Goal: Task Accomplishment & Management: Manage account settings

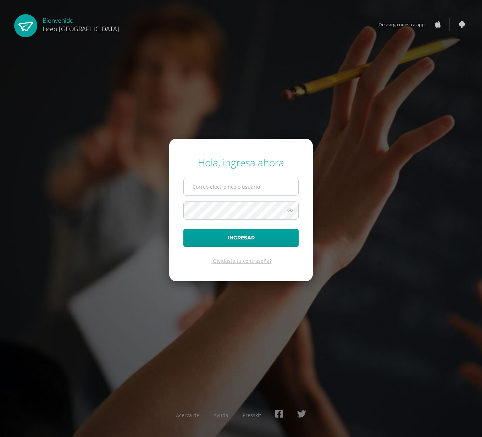
click at [235, 189] on input "text" at bounding box center [241, 186] width 115 height 17
type input "[PERSON_NAME][EMAIL_ADDRESS][PERSON_NAME][DOMAIN_NAME]"
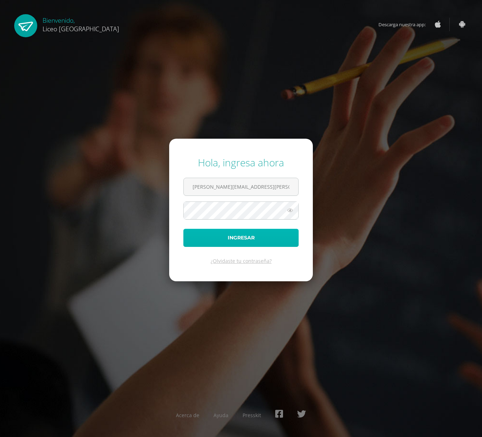
click at [232, 234] on button "Ingresar" at bounding box center [240, 238] width 115 height 18
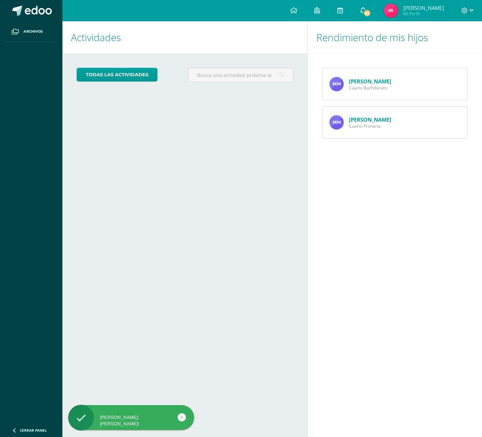
click at [371, 12] on span "20" at bounding box center [367, 13] width 8 height 8
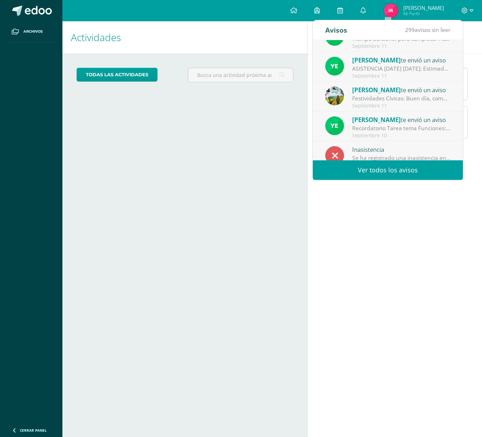
scroll to position [49, 0]
click at [400, 93] on div "Ericka Dardón te envió un aviso" at bounding box center [401, 88] width 99 height 9
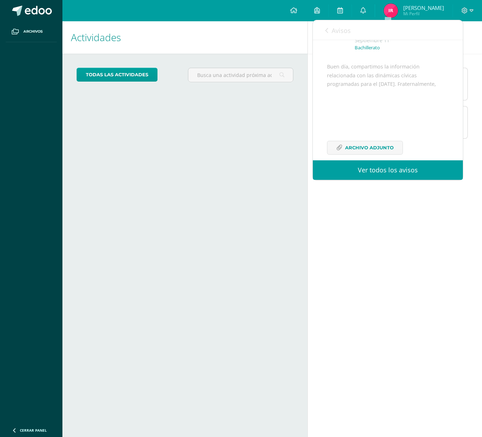
scroll to position [69, 0]
click at [358, 147] on div "Buen día, compartimos la información relacionada con las dinámicas cívicas prog…" at bounding box center [388, 103] width 122 height 101
click at [362, 142] on span "Archivo Adjunto" at bounding box center [369, 137] width 49 height 13
